Goal: Task Accomplishment & Management: Manage account settings

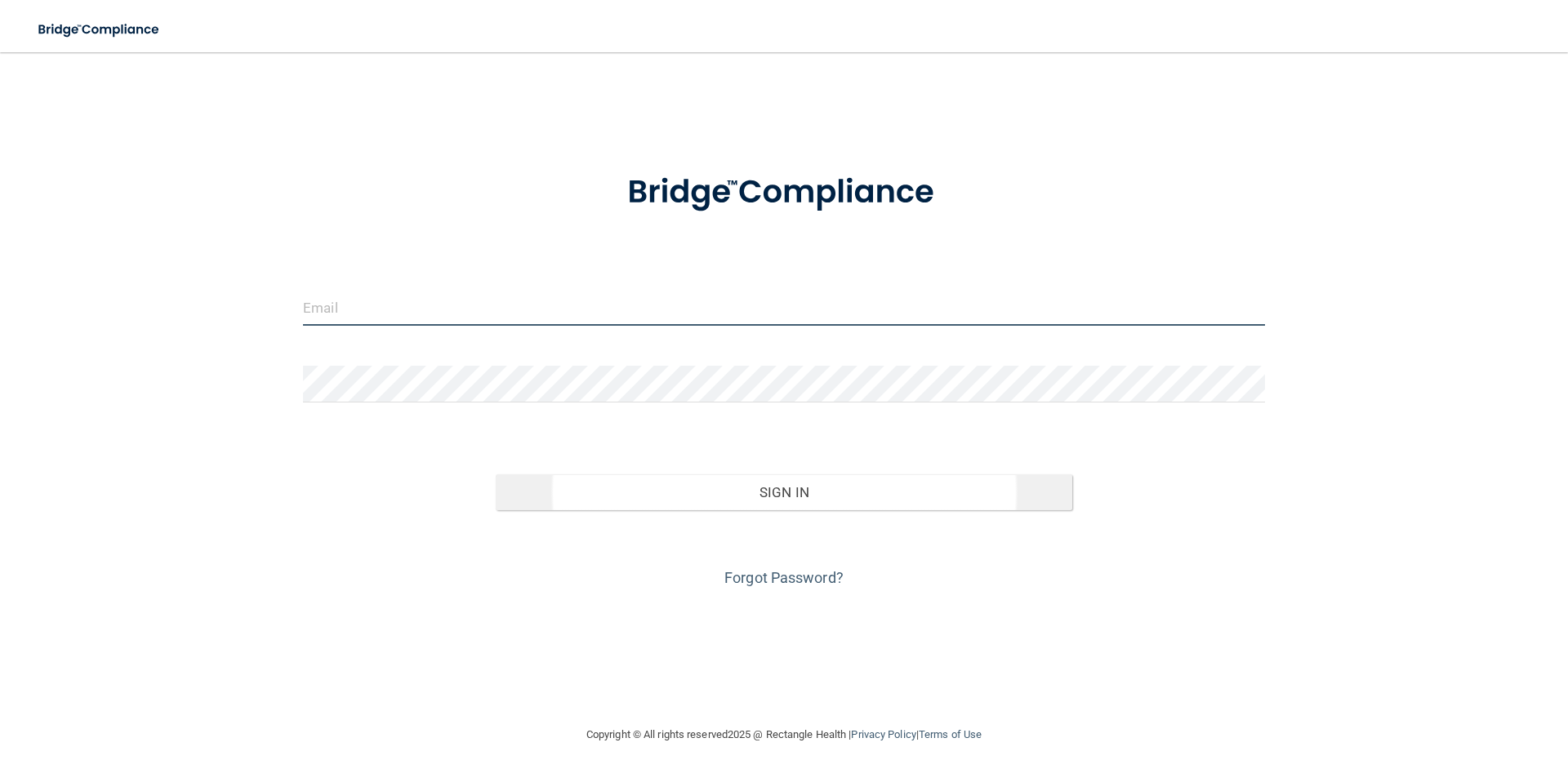
type input "[EMAIL_ADDRESS][DOMAIN_NAME]"
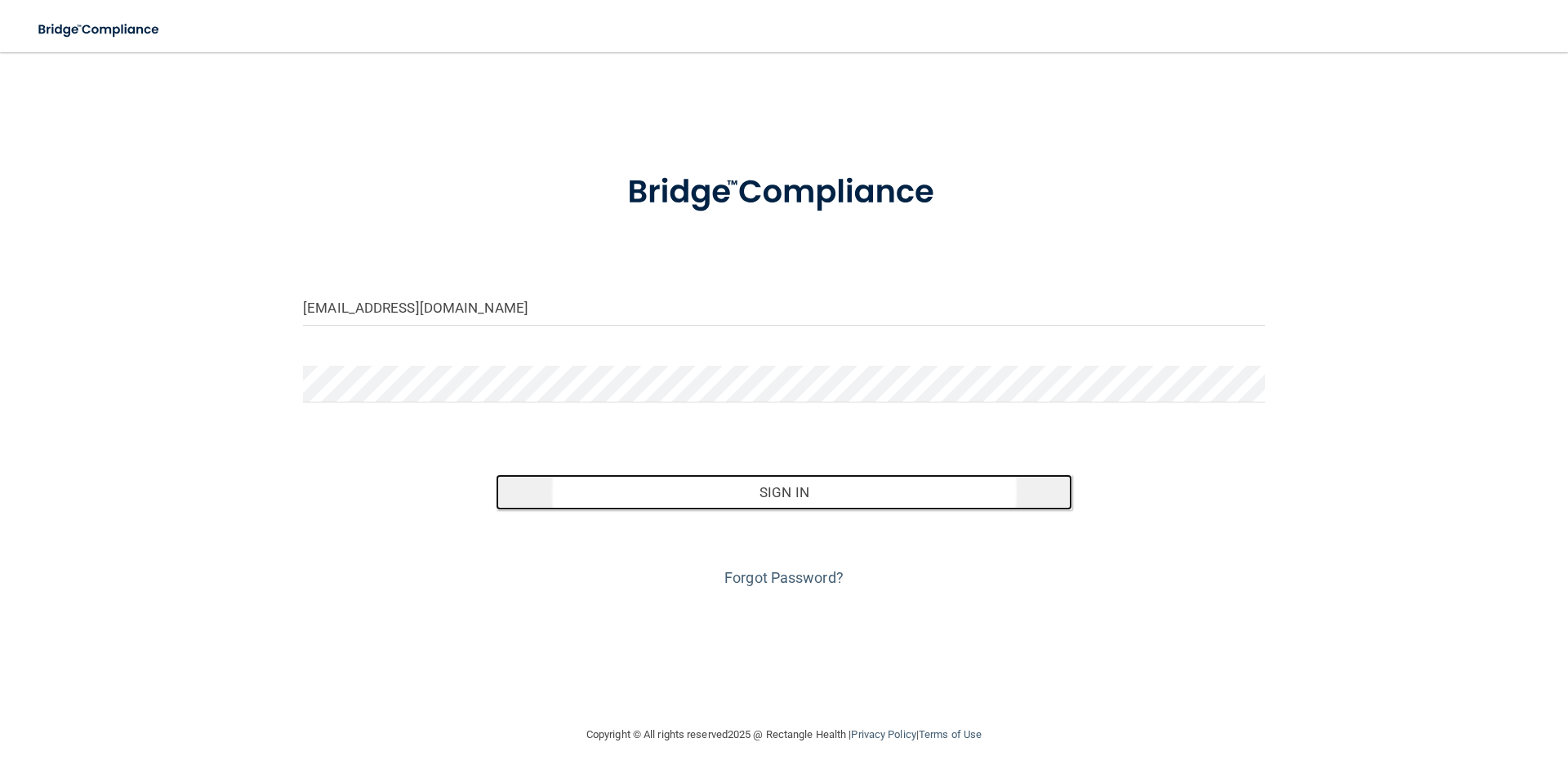
click at [808, 498] on button "Sign In" at bounding box center [784, 492] width 578 height 36
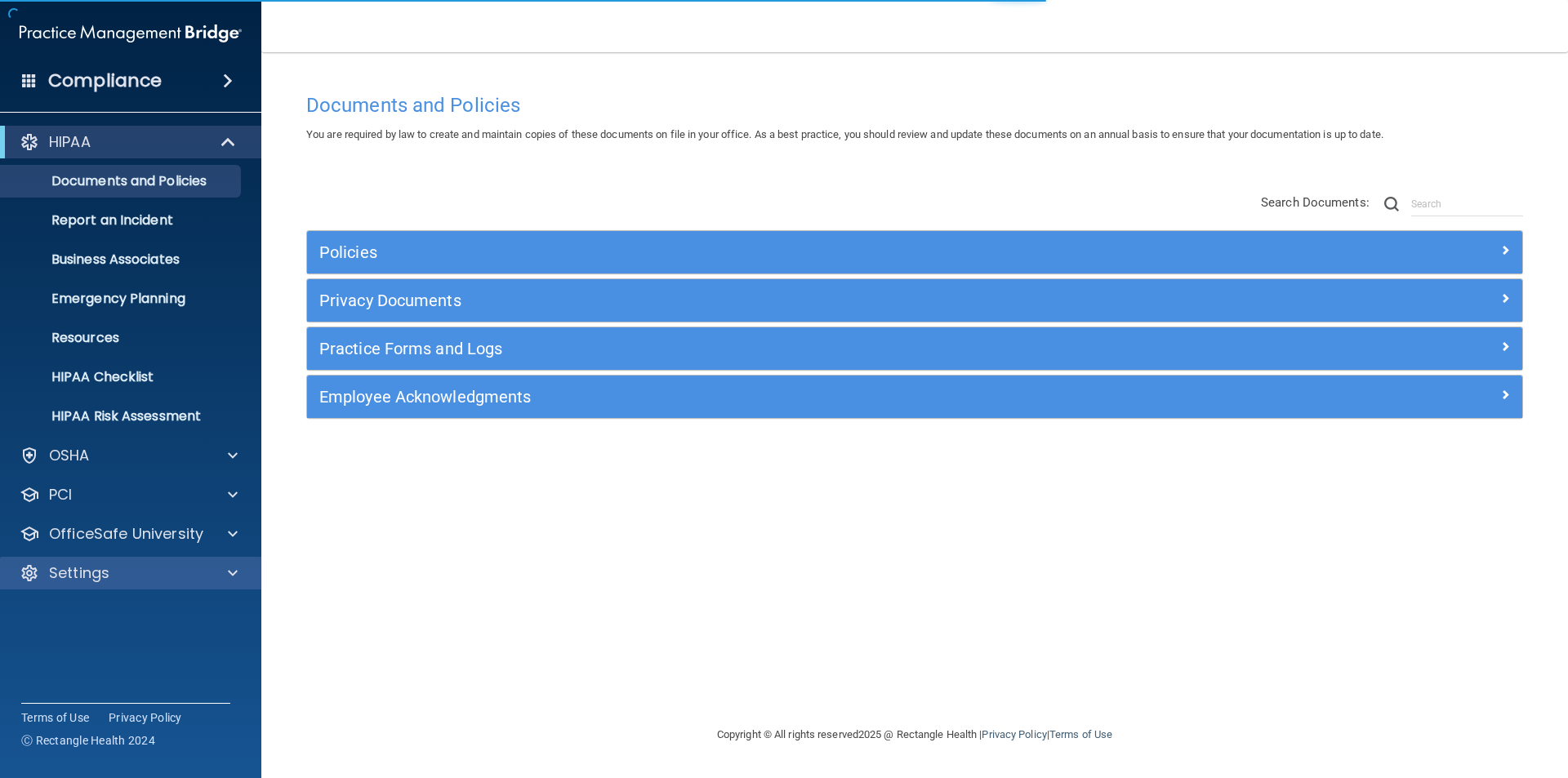
click at [133, 585] on div "Settings" at bounding box center [131, 573] width 262 height 32
click at [82, 575] on p "Settings" at bounding box center [79, 573] width 60 height 19
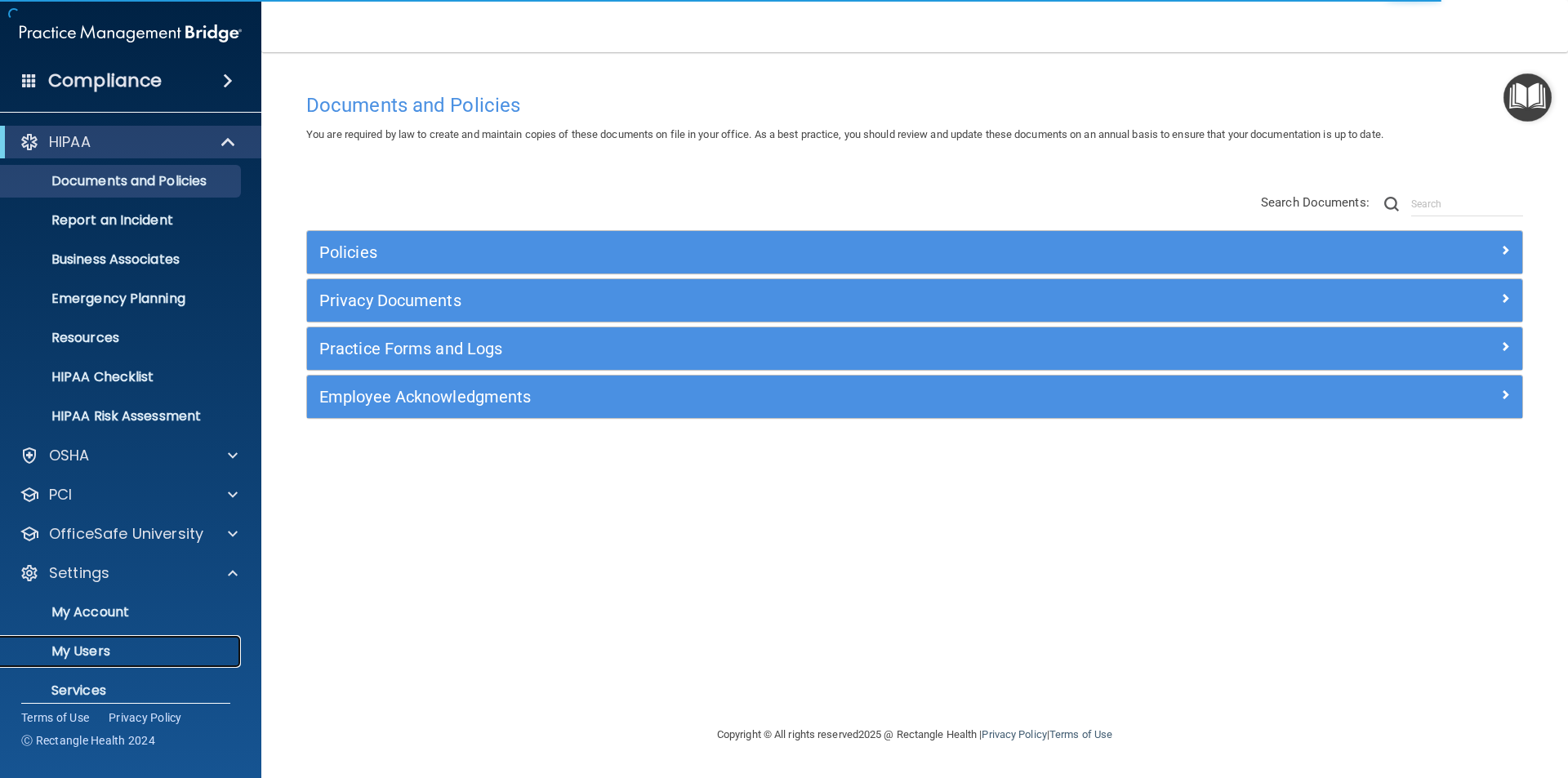
click at [90, 643] on p "My Users" at bounding box center [122, 651] width 223 height 17
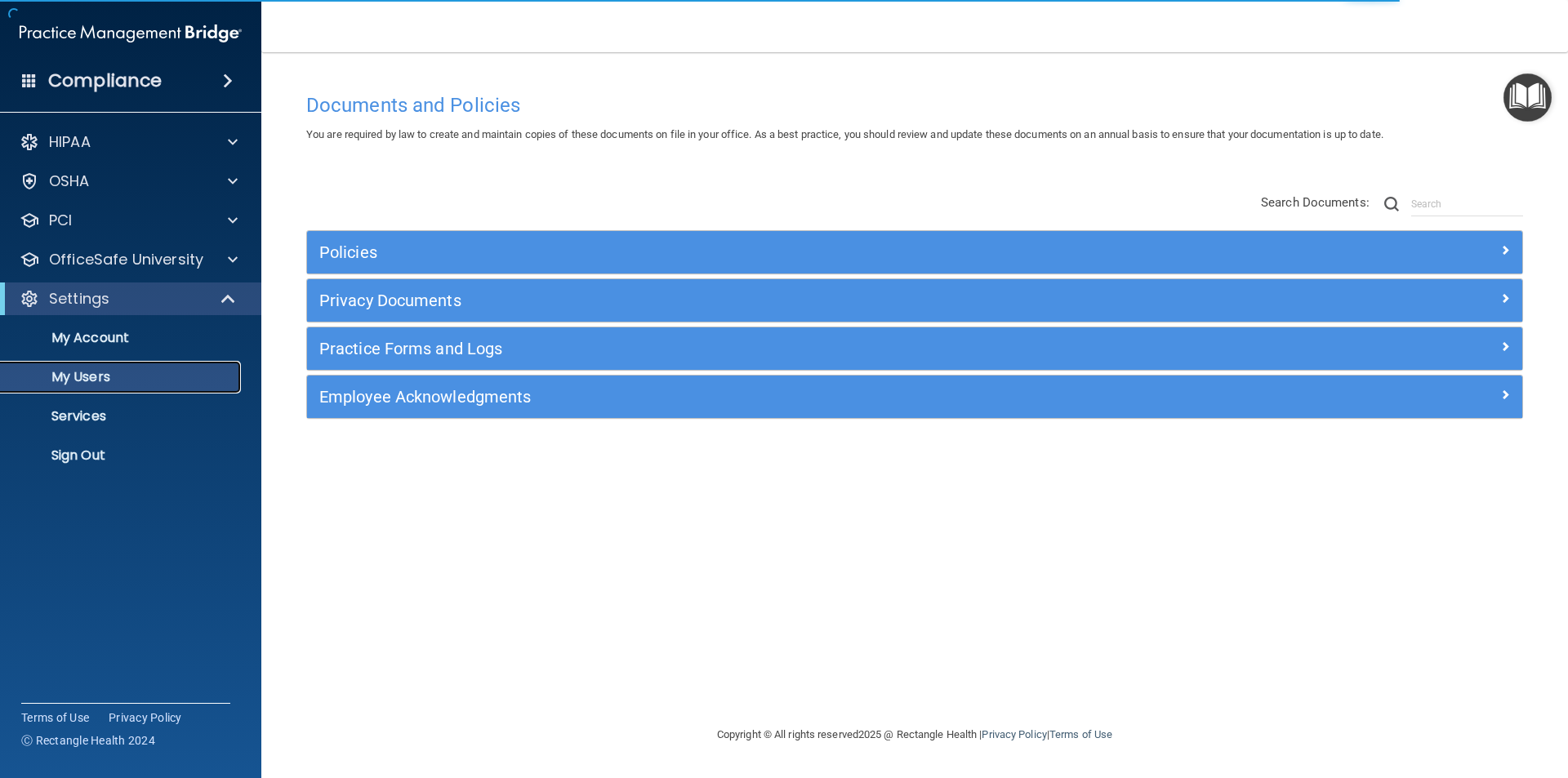
select select "20"
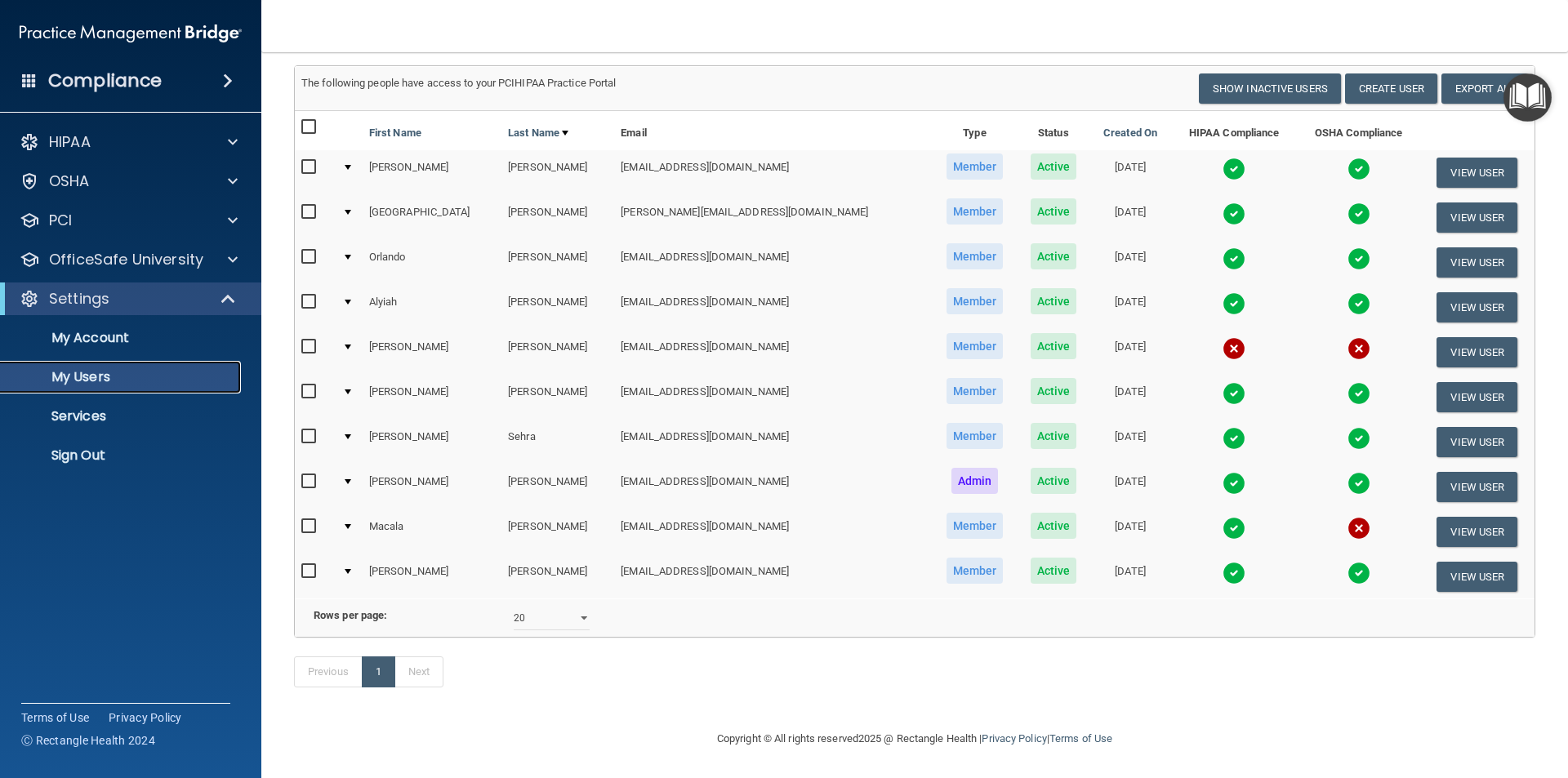
scroll to position [124, 0]
click at [1451, 517] on button "View User" at bounding box center [1477, 532] width 81 height 30
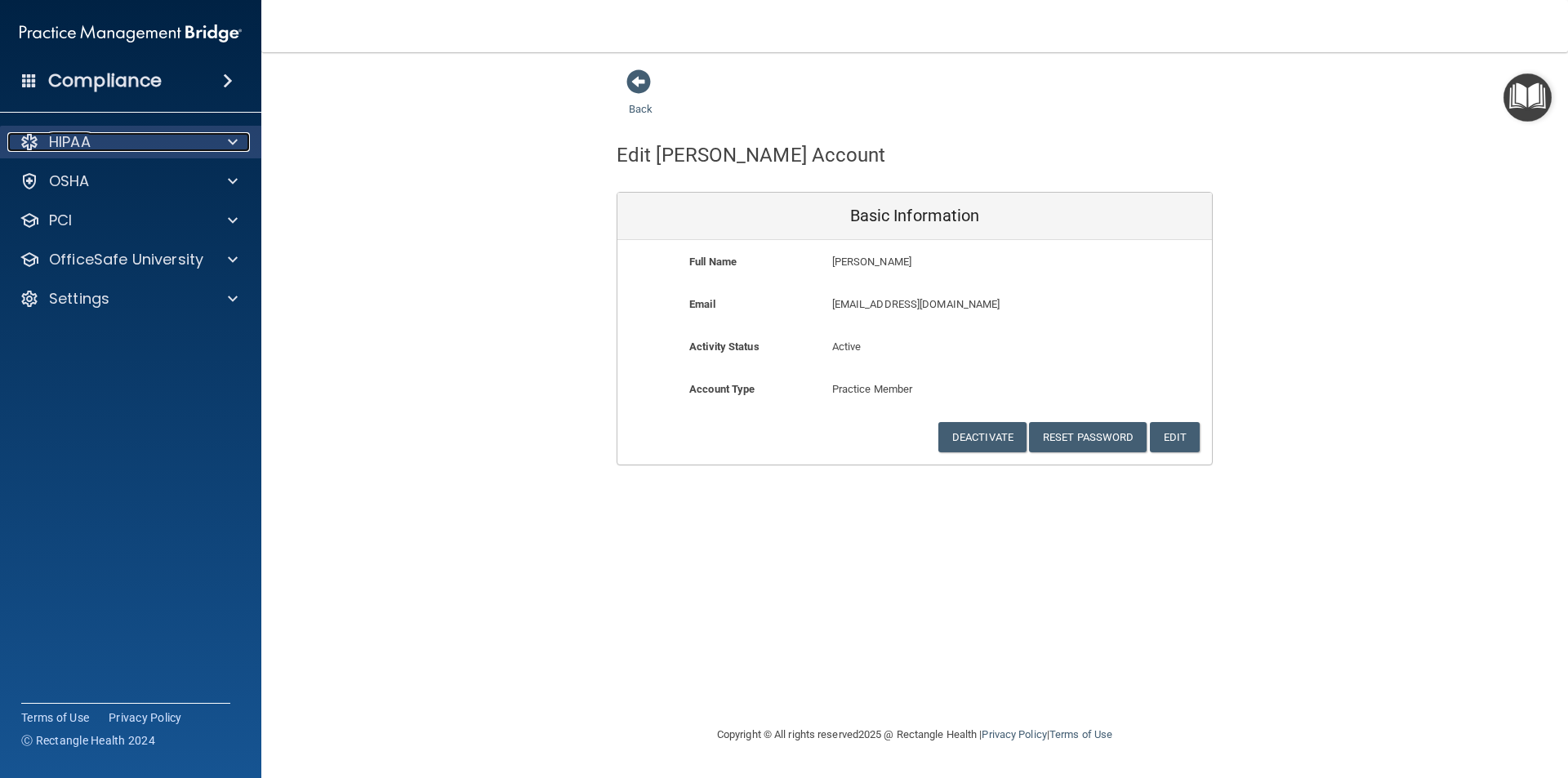
click at [78, 150] on p "HIPAA" at bounding box center [70, 142] width 42 height 19
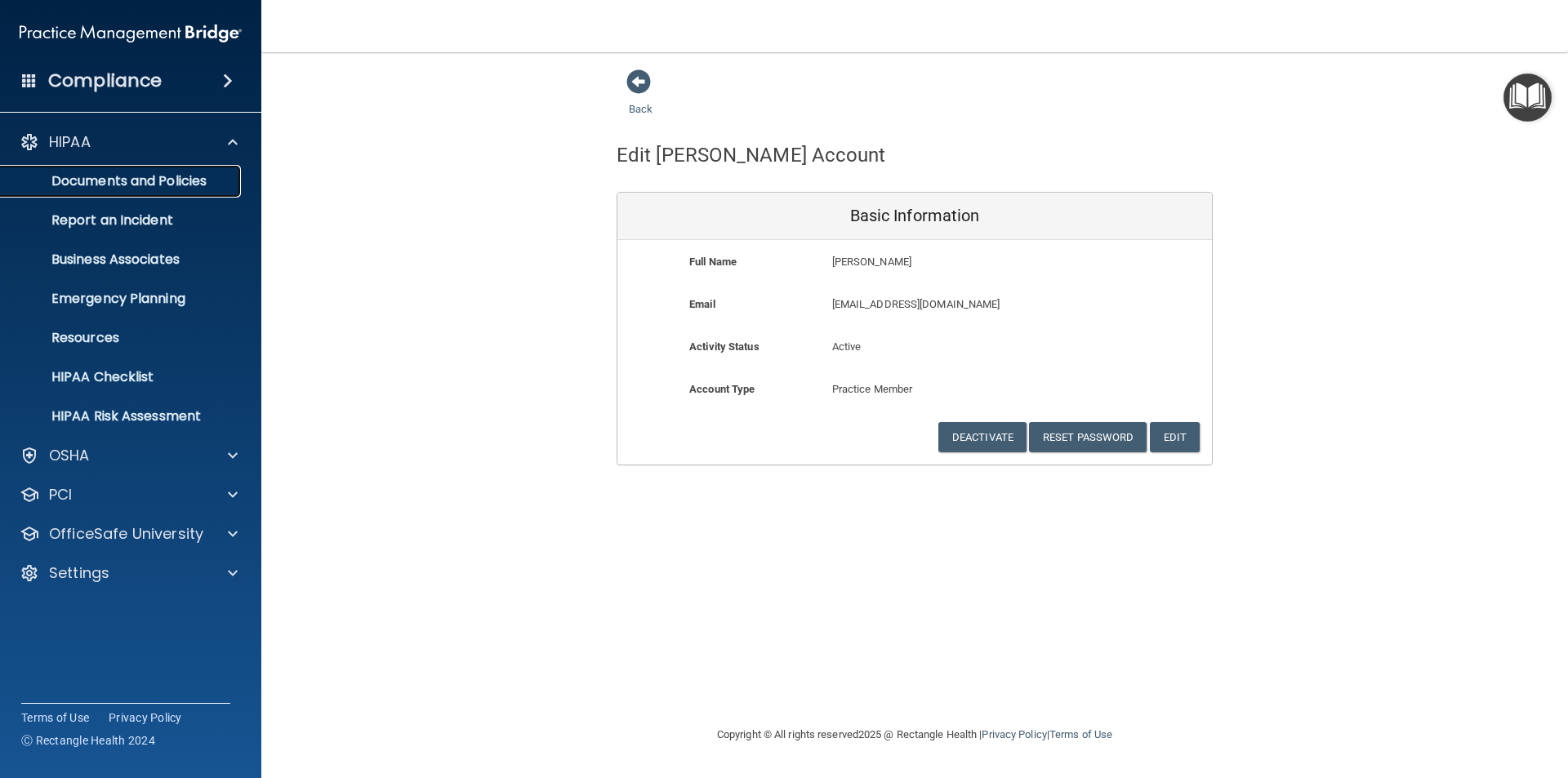
click at [81, 173] on p "Documents and Policies" at bounding box center [122, 181] width 223 height 17
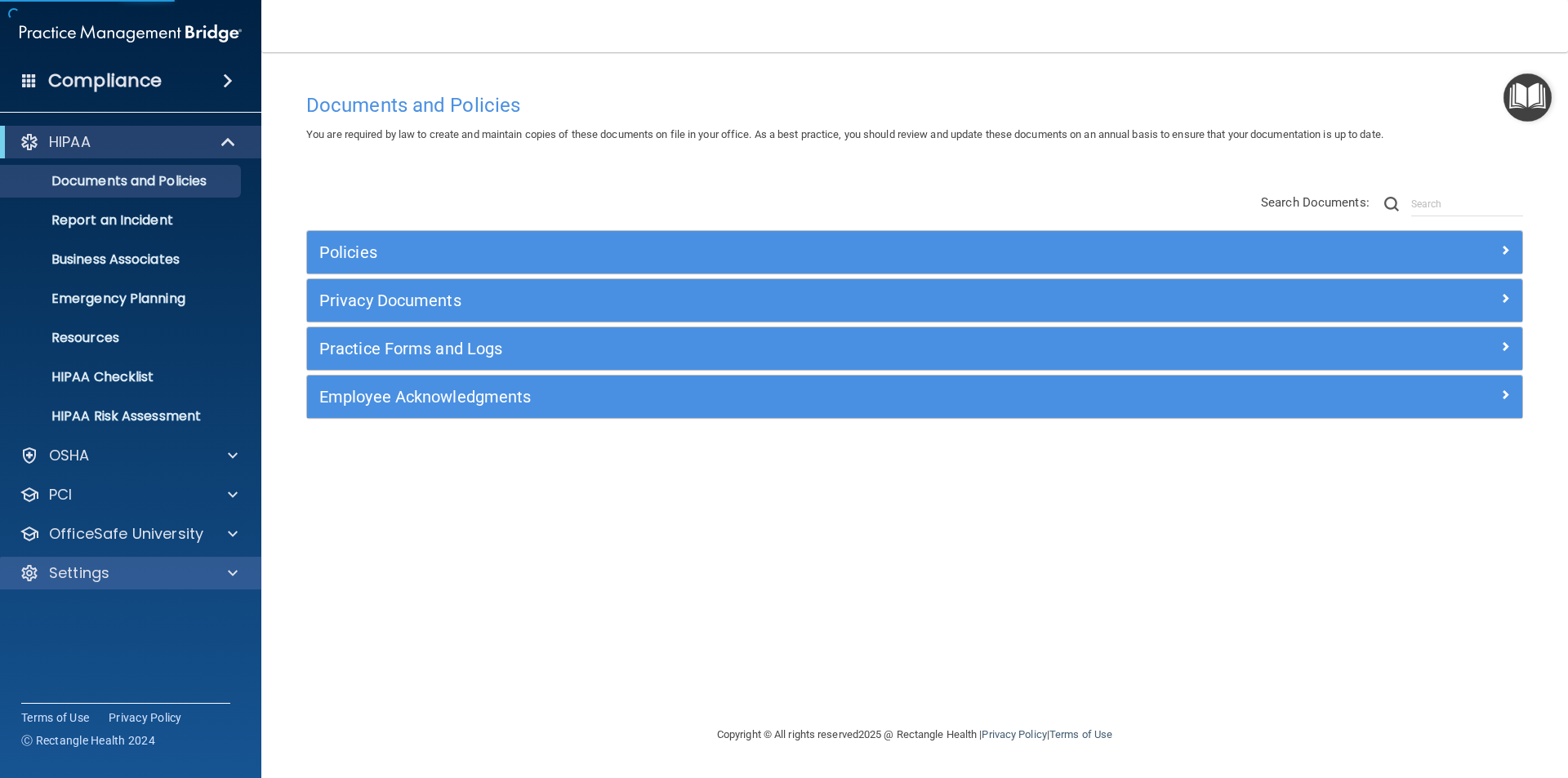
click at [110, 559] on div "Settings" at bounding box center [131, 573] width 262 height 32
click at [97, 577] on p "Settings" at bounding box center [79, 573] width 60 height 19
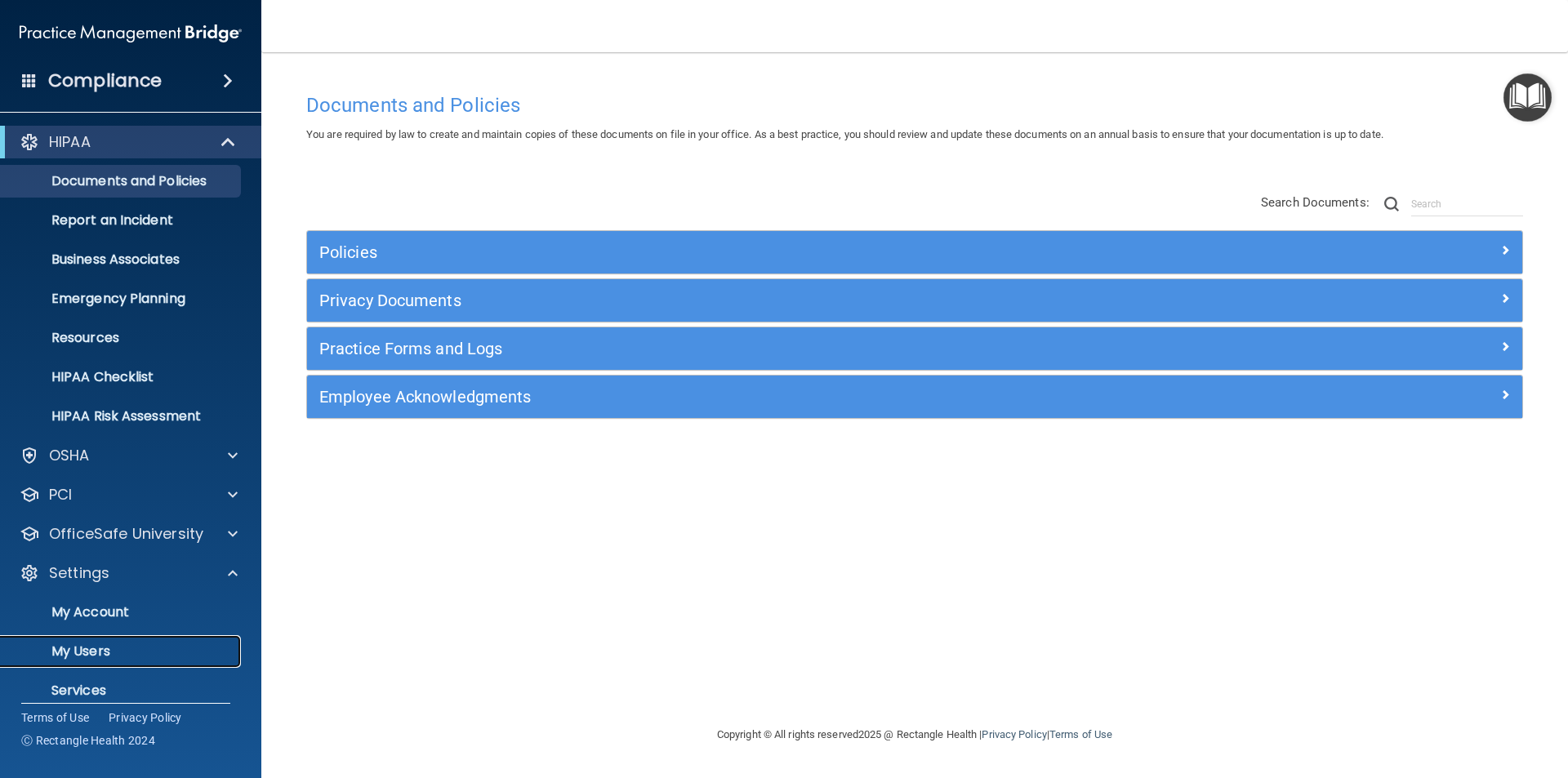
click at [119, 654] on p "My Users" at bounding box center [122, 651] width 223 height 17
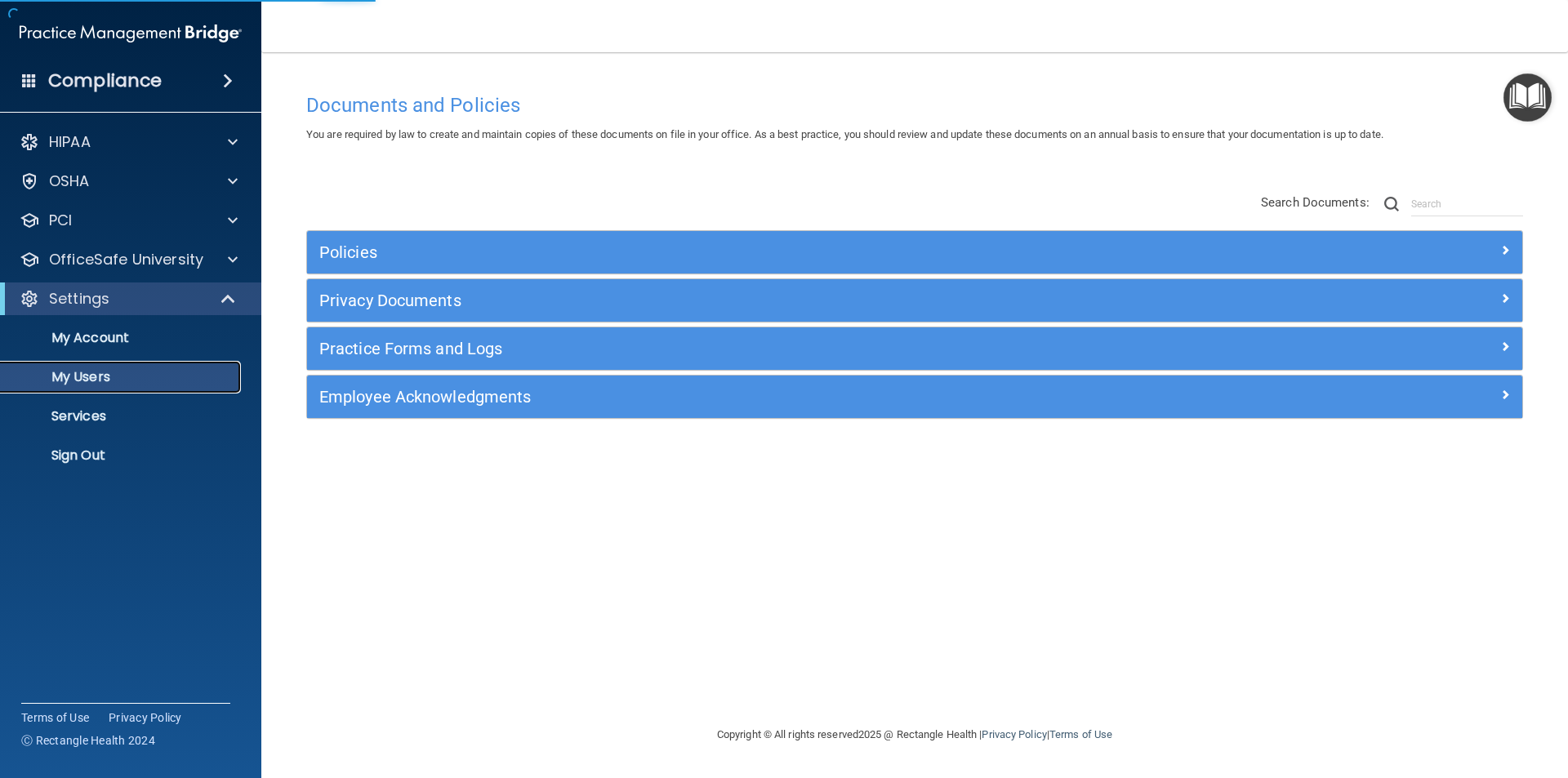
select select "20"
